Goal: Transaction & Acquisition: Purchase product/service

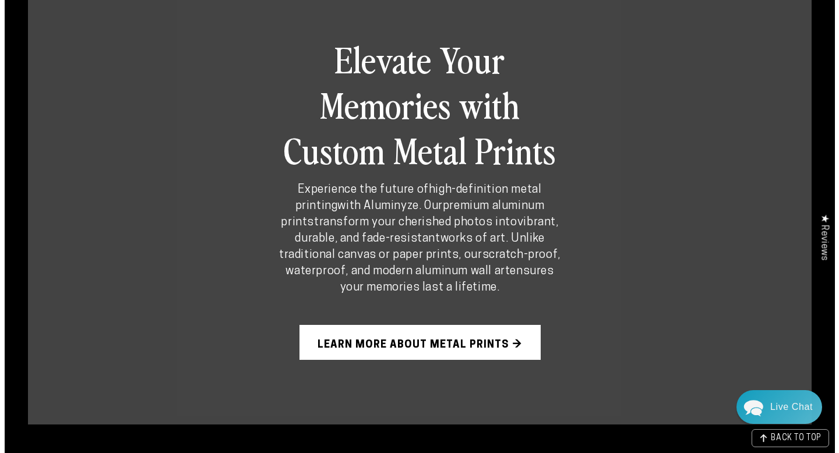
scroll to position [675, 0]
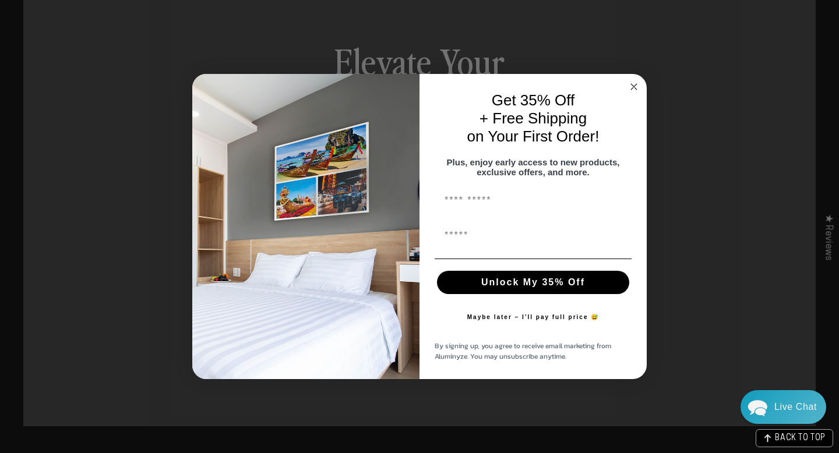
click at [631, 82] on circle "Close dialog" at bounding box center [633, 86] width 13 height 13
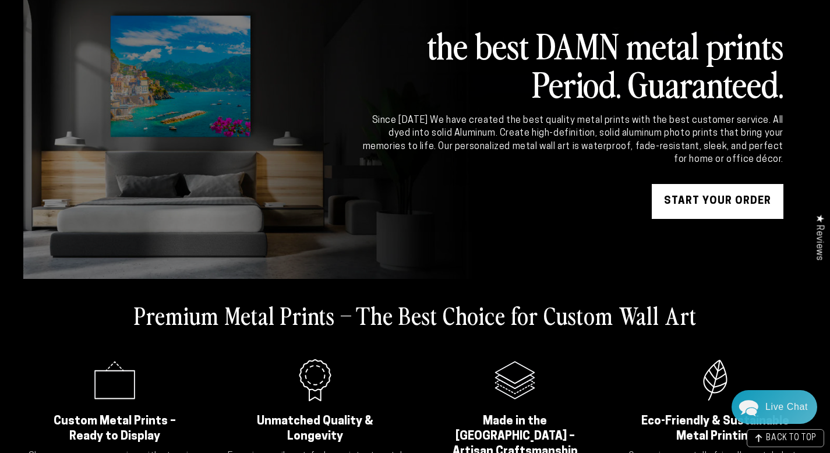
scroll to position [0, 0]
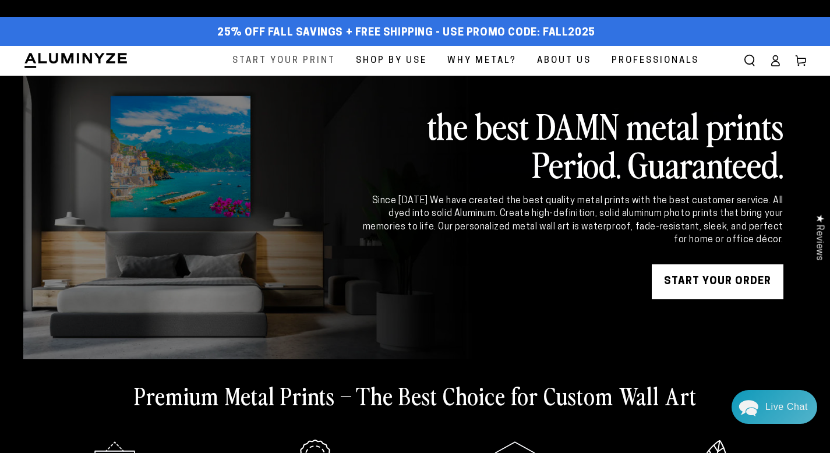
click at [296, 63] on span "Start Your Print" at bounding box center [283, 61] width 103 height 16
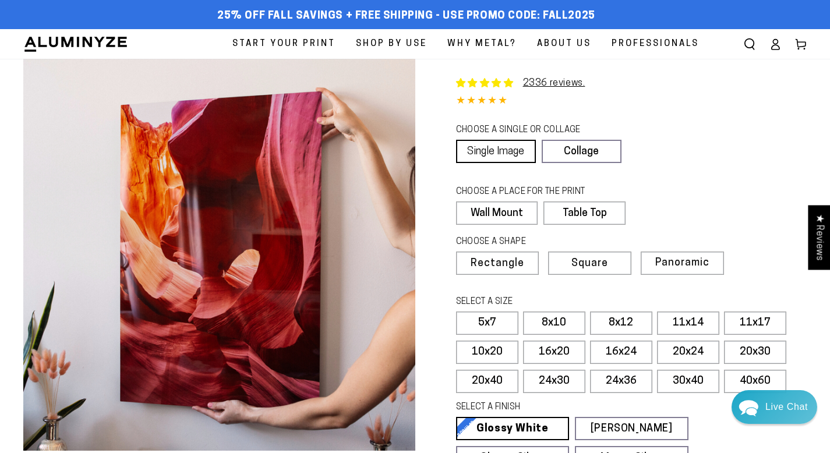
click at [484, 154] on link "Single Image" at bounding box center [496, 151] width 80 height 23
click at [494, 218] on label "Wall Mount" at bounding box center [497, 213] width 82 height 23
click at [498, 267] on span "Rectangle" at bounding box center [496, 264] width 51 height 10
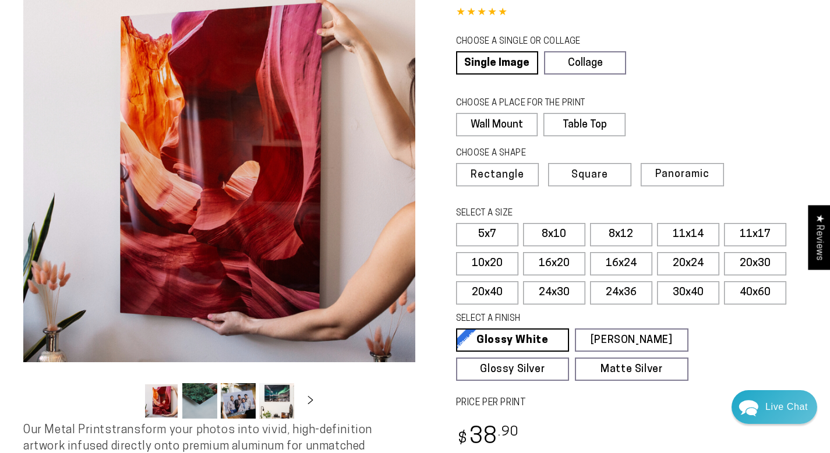
scroll to position [94, 0]
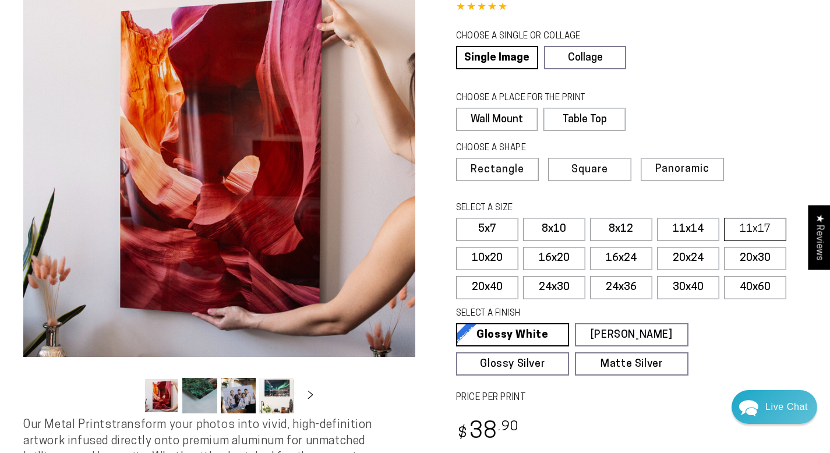
select select "**********"
click at [762, 228] on label "11x17" at bounding box center [755, 229] width 62 height 23
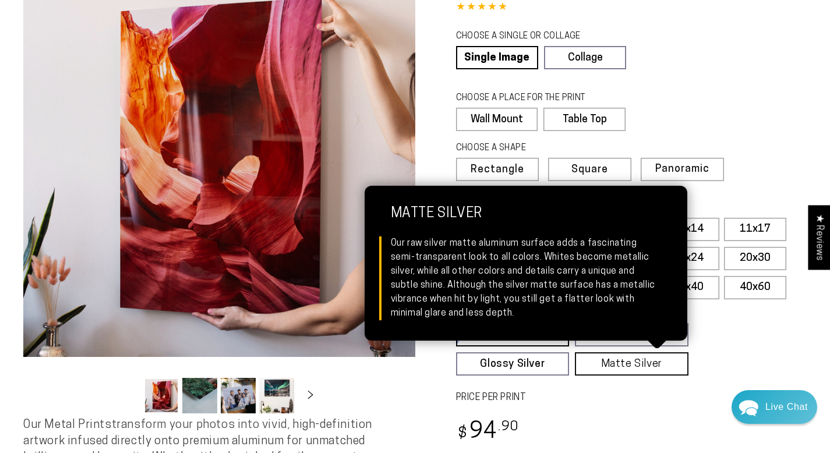
click at [617, 364] on link "Matte Silver Matte Silver Our raw silver matte aluminum surface adds a fascinat…" at bounding box center [632, 363] width 114 height 23
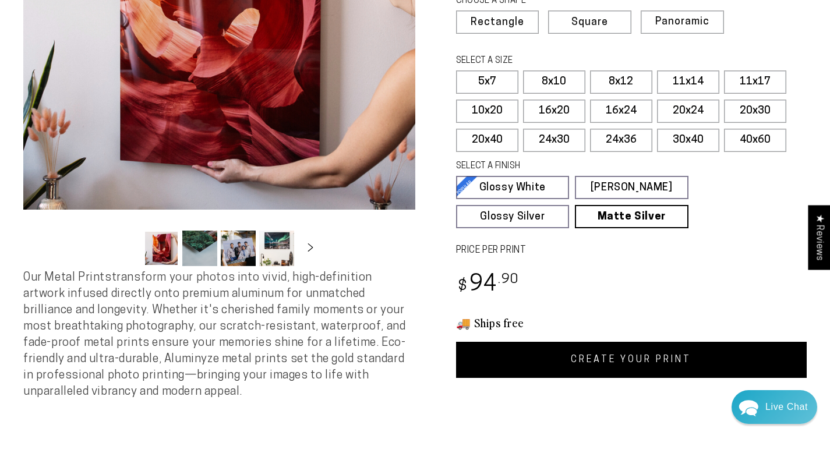
scroll to position [247, 0]
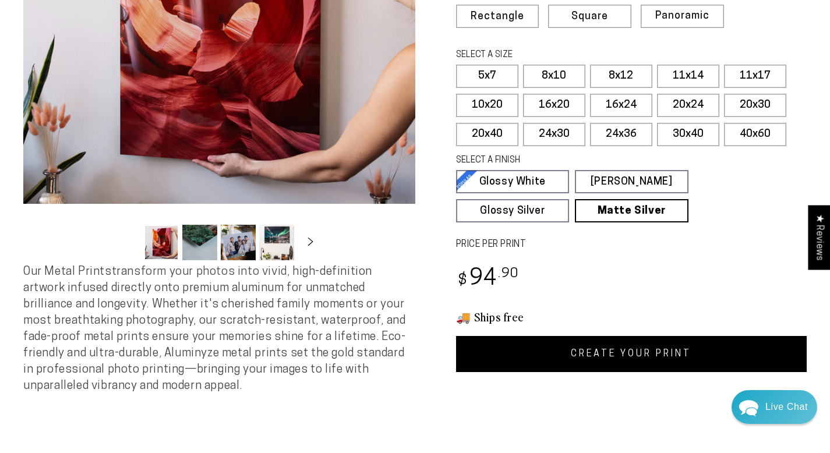
click at [645, 354] on link "CREATE YOUR PRINT" at bounding box center [631, 354] width 351 height 36
